Goal: Answer question/provide support

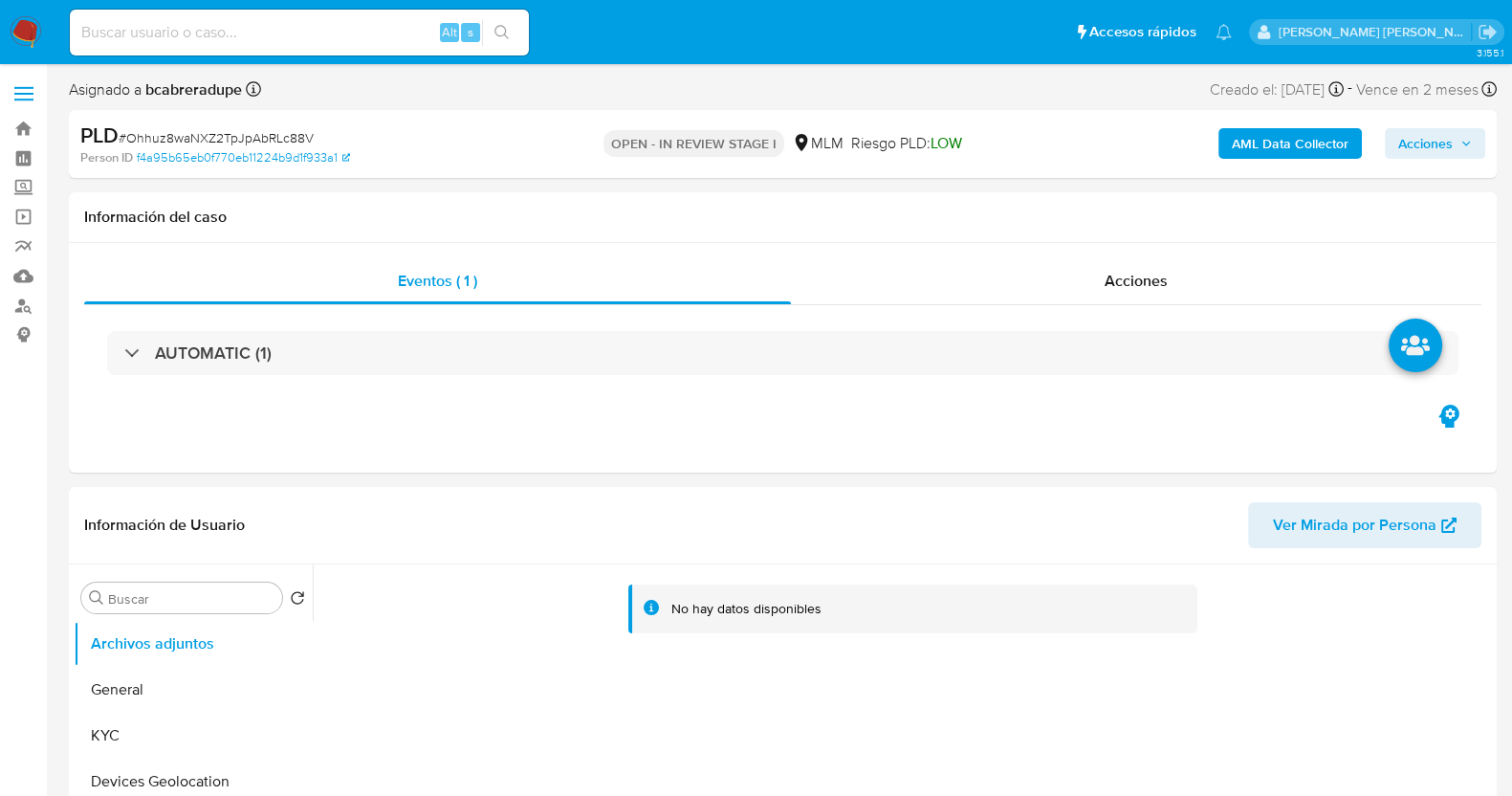
select select "10"
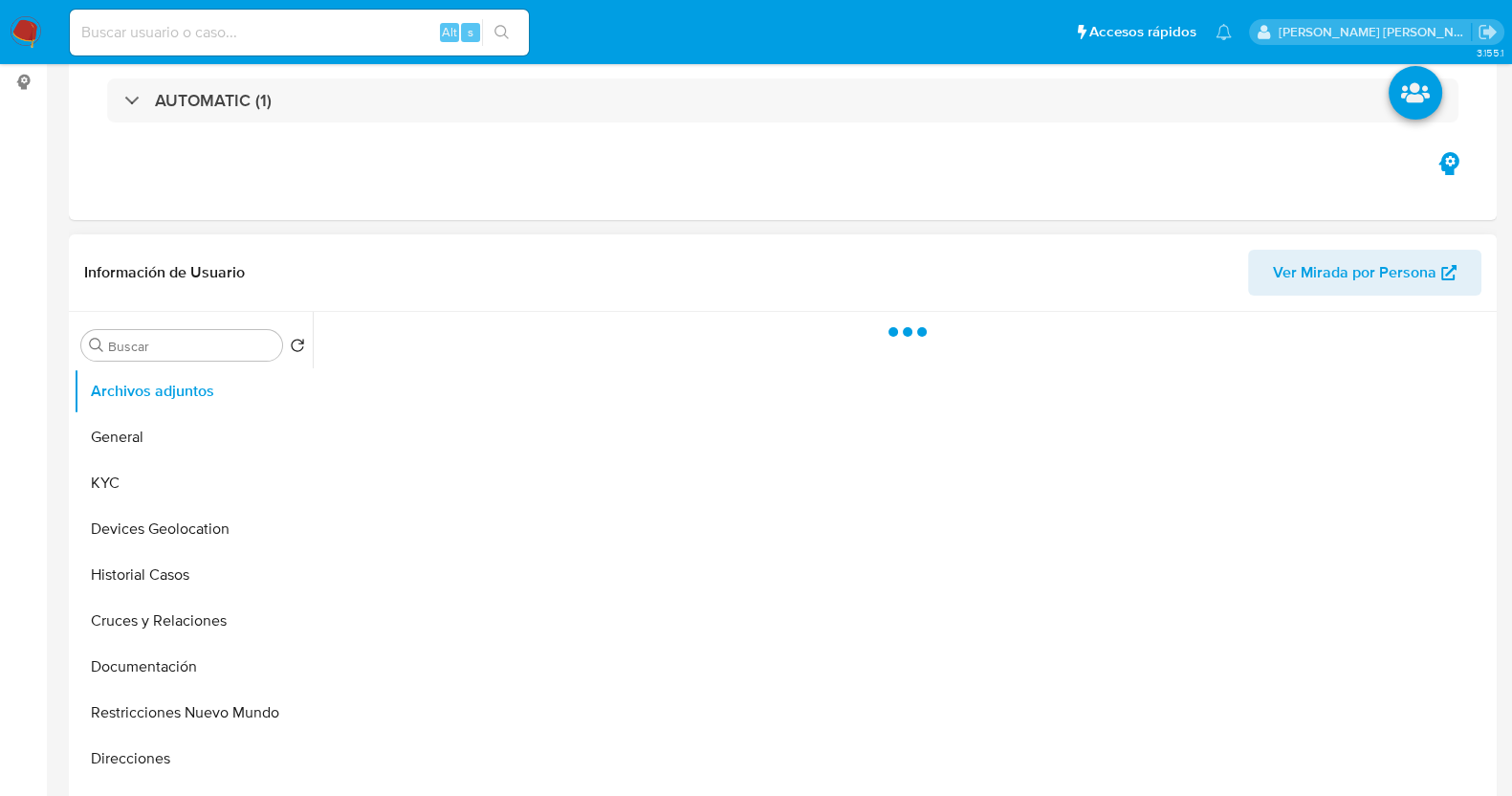
scroll to position [358, 0]
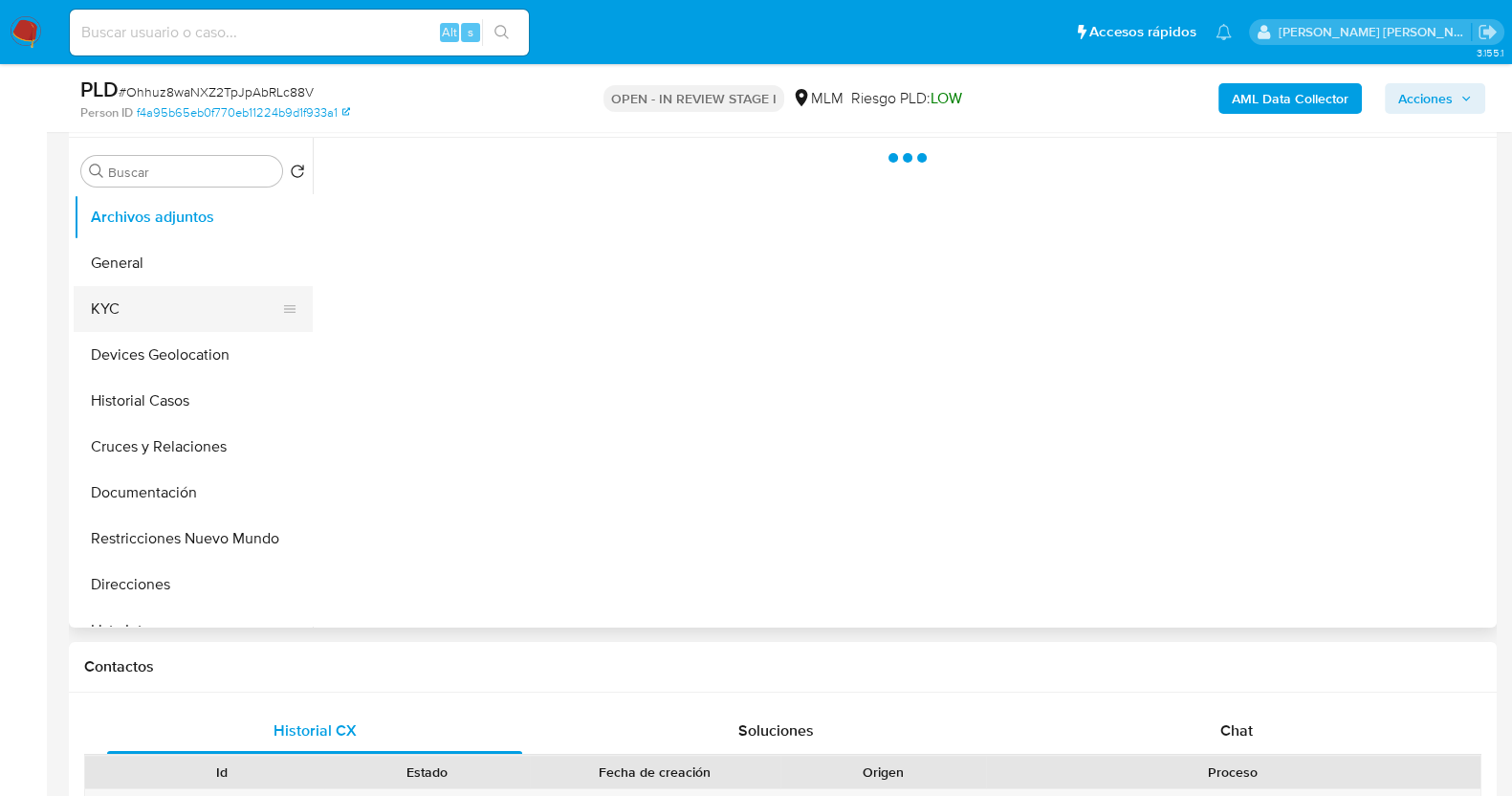
click at [158, 304] on button "KYC" at bounding box center [184, 309] width 224 height 46
select select "10"
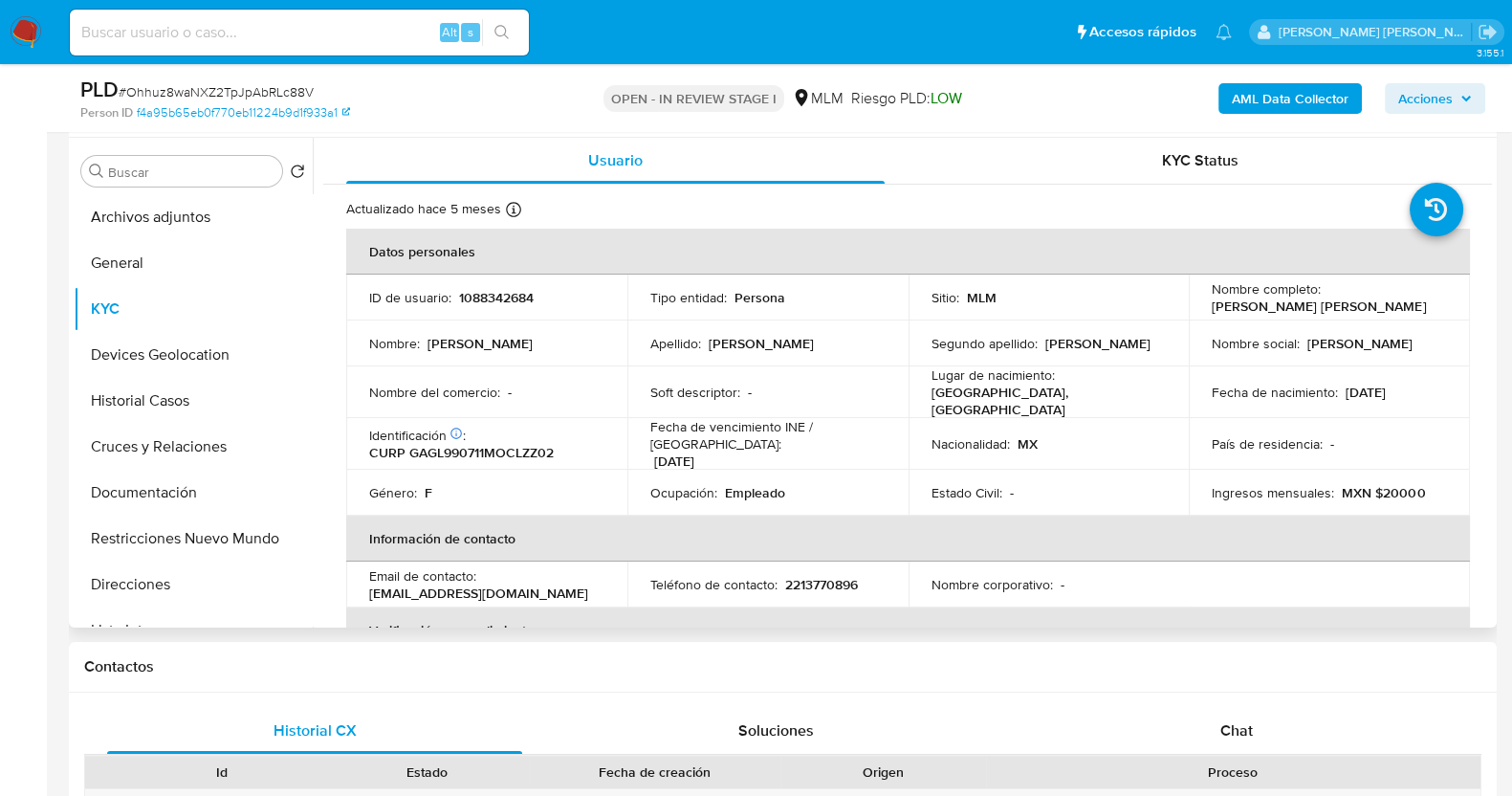
click at [760, 428] on p "Fecha de vencimiento INE / [GEOGRAPHIC_DATA] :" at bounding box center [767, 435] width 235 height 34
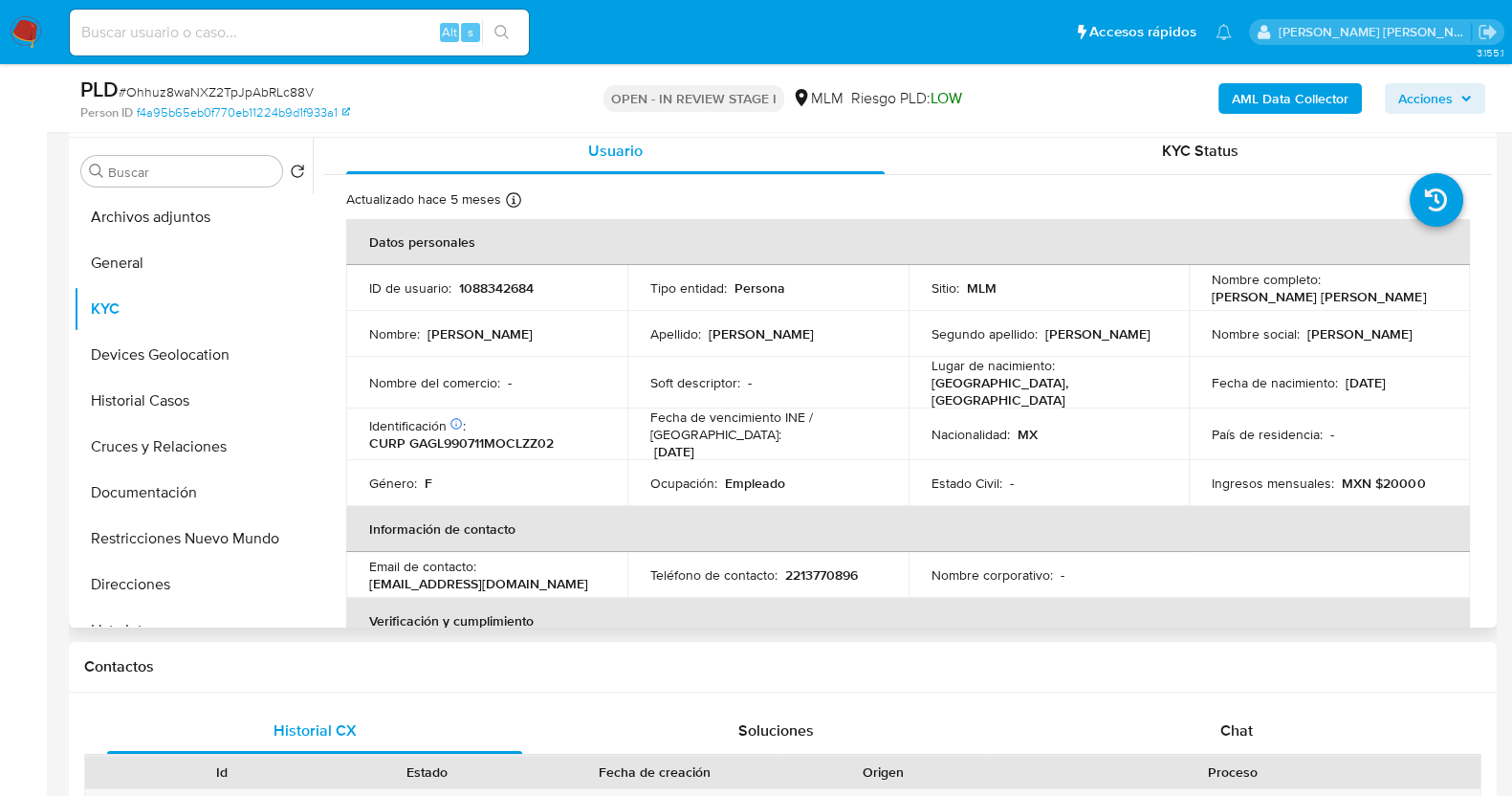
scroll to position [0, 0]
